Goal: Task Accomplishment & Management: Manage account settings

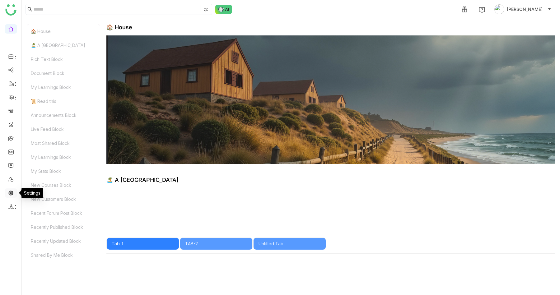
click at [11, 192] on link at bounding box center [11, 192] width 6 height 5
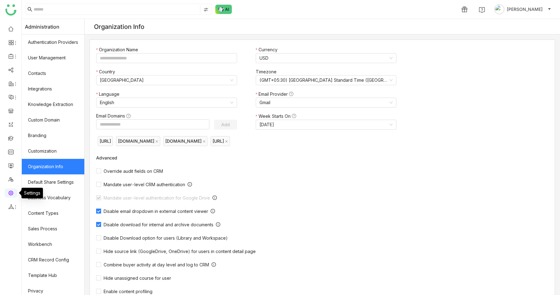
type input "*******"
click at [56, 62] on link "User Management" at bounding box center [53, 58] width 63 height 16
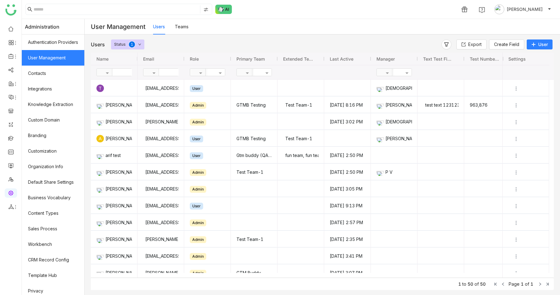
click at [131, 74] on input "text" at bounding box center [134, 72] width 45 height 7
type input "****"
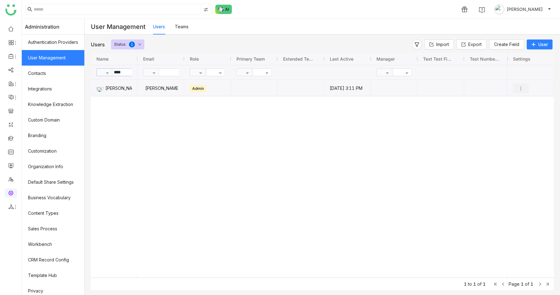
click at [519, 88] on img "Press SPACE to select this row." at bounding box center [521, 89] width 6 height 6
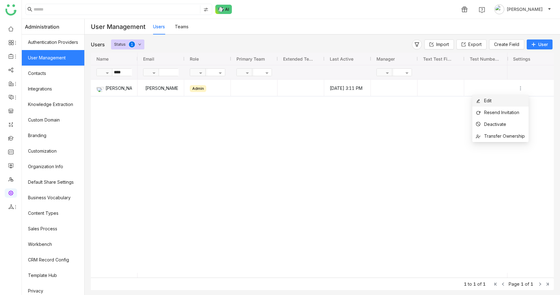
click at [504, 100] on li "Edit" at bounding box center [500, 101] width 56 height 12
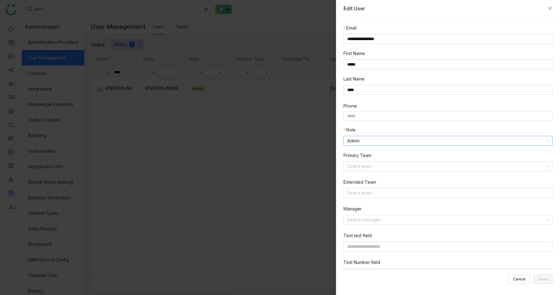
click at [383, 140] on nz-select-item "Admin" at bounding box center [448, 140] width 202 height 9
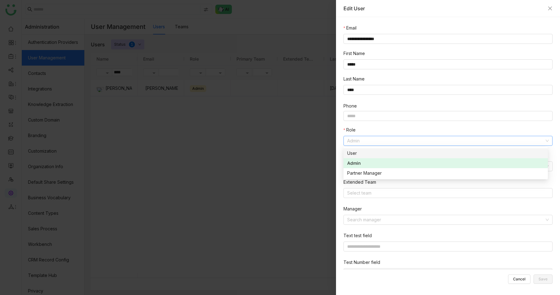
click at [376, 155] on div "User" at bounding box center [445, 153] width 197 height 7
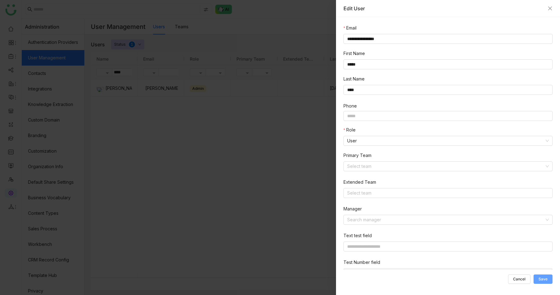
click at [544, 279] on span "Save" at bounding box center [542, 279] width 9 height 0
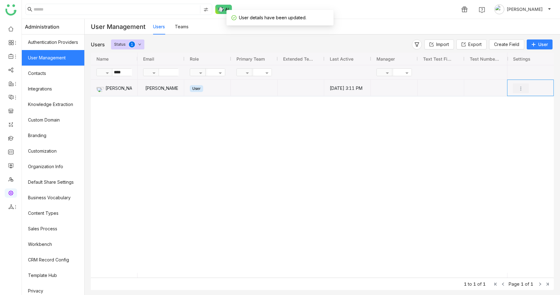
click at [520, 87] on img "Press SPACE to select this row." at bounding box center [521, 89] width 6 height 6
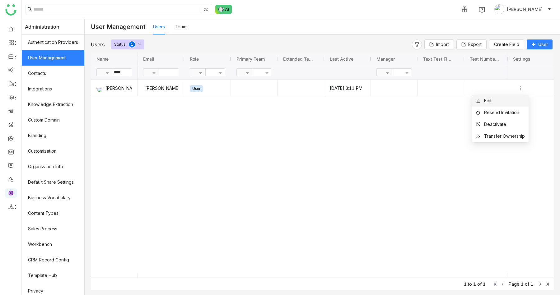
click at [496, 102] on li "Edit" at bounding box center [500, 101] width 56 height 12
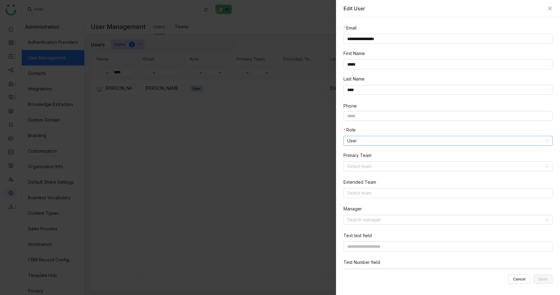
click at [380, 140] on nz-select-item "User" at bounding box center [448, 140] width 202 height 9
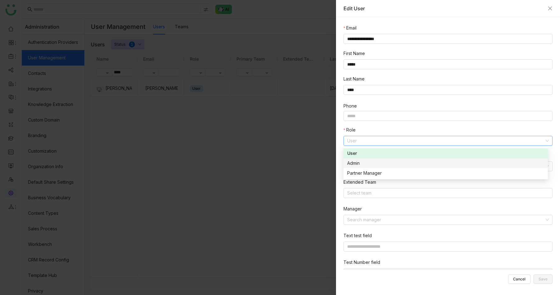
click at [370, 165] on div "Admin" at bounding box center [445, 163] width 197 height 7
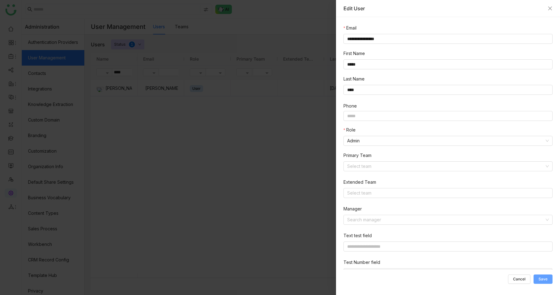
click at [542, 279] on span "Save" at bounding box center [542, 279] width 9 height 0
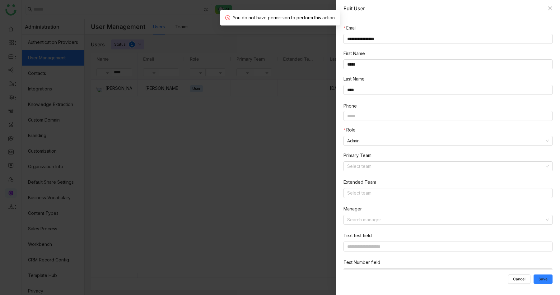
click at [236, 146] on div at bounding box center [280, 147] width 560 height 295
